Goal: Task Accomplishment & Management: Manage account settings

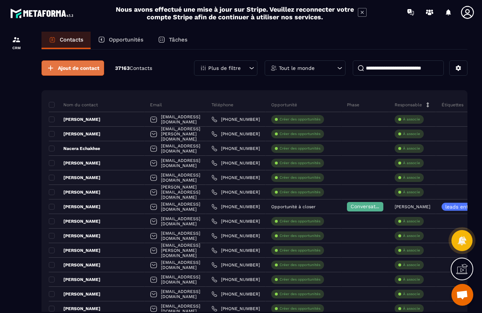
click at [67, 74] on button "Ajout de contact" at bounding box center [73, 67] width 63 height 15
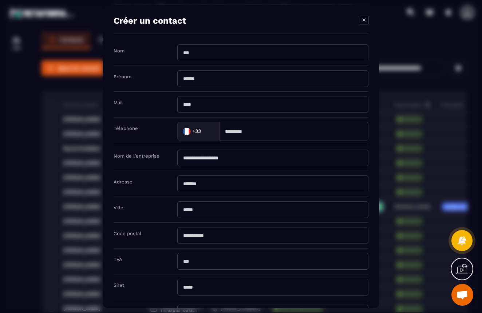
click at [412, 44] on div "Modal window" at bounding box center [241, 156] width 482 height 313
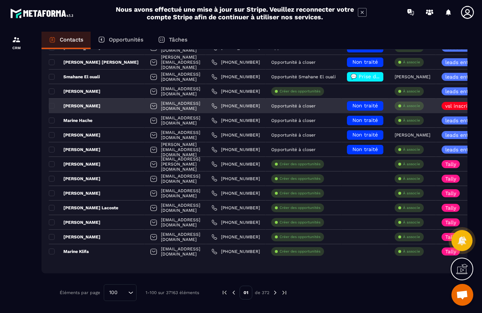
scroll to position [1072, 0]
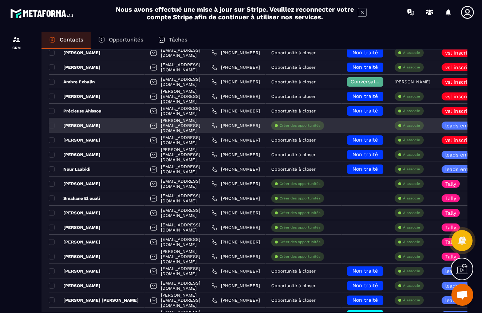
click at [206, 124] on div "[PERSON_NAME][EMAIL_ADDRESS][DOMAIN_NAME]" at bounding box center [176, 125] width 62 height 15
click at [195, 127] on div "[PERSON_NAME][EMAIL_ADDRESS][DOMAIN_NAME]" at bounding box center [176, 125] width 62 height 15
click at [206, 123] on div "[PERSON_NAME][EMAIL_ADDRESS][DOMAIN_NAME]" at bounding box center [176, 125] width 62 height 15
click at [318, 122] on div "Créer des opportunités" at bounding box center [297, 125] width 53 height 9
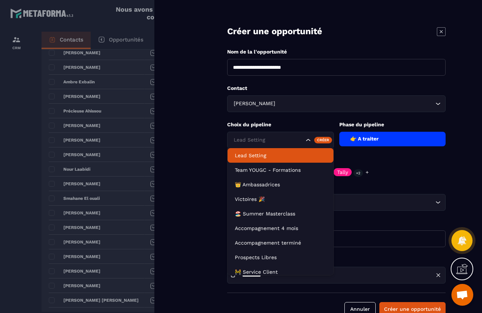
click at [309, 141] on icon "Search for option" at bounding box center [308, 140] width 7 height 7
click at [333, 119] on form "**********" at bounding box center [337, 165] width 292 height 331
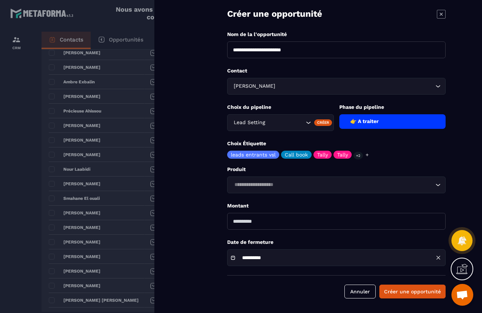
scroll to position [17, 0]
click at [445, 12] on icon at bounding box center [441, 14] width 9 height 9
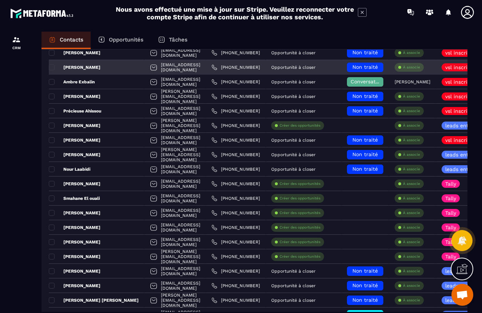
click at [174, 71] on div "[EMAIL_ADDRESS][DOMAIN_NAME]" at bounding box center [176, 67] width 62 height 15
click at [203, 68] on div "[EMAIL_ADDRESS][DOMAIN_NAME]" at bounding box center [176, 67] width 62 height 15
click at [103, 67] on div "[PERSON_NAME]" at bounding box center [97, 67] width 96 height 15
click at [93, 67] on p "[PERSON_NAME]" at bounding box center [75, 68] width 52 height 6
